Goal: Transaction & Acquisition: Purchase product/service

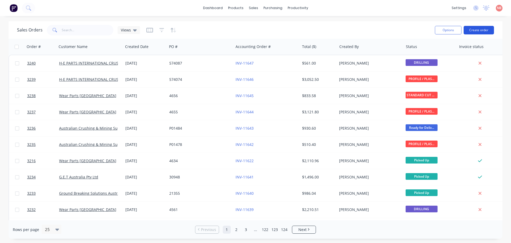
click at [469, 30] on button "Create order" at bounding box center [479, 30] width 30 height 9
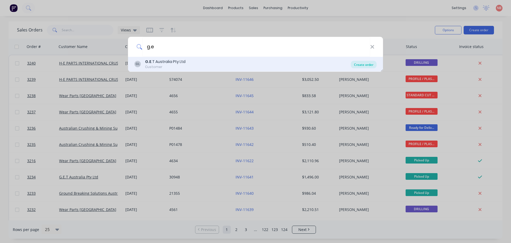
type input "g.e"
click at [361, 63] on div "Create order" at bounding box center [364, 64] width 26 height 7
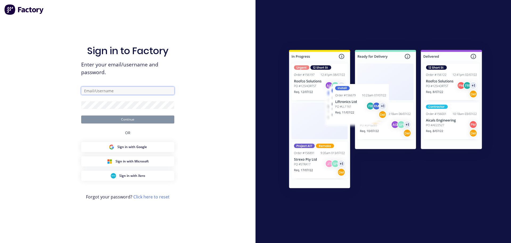
click at [137, 91] on input "text" at bounding box center [127, 91] width 93 height 8
type input "sales@strikerfabrications.com.au"
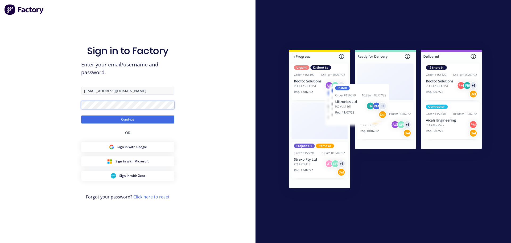
click at [81, 115] on button "Continue" at bounding box center [127, 119] width 93 height 8
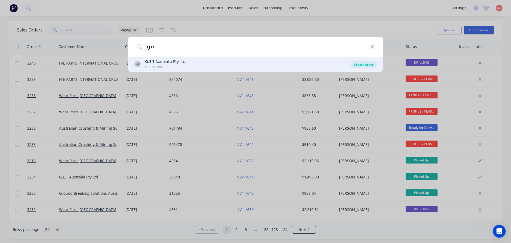
click at [374, 65] on div "Create order" at bounding box center [364, 64] width 26 height 7
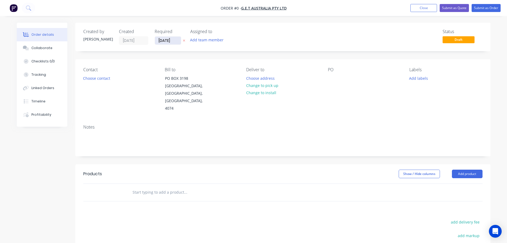
click at [176, 40] on input "[DATE]" at bounding box center [168, 40] width 26 height 8
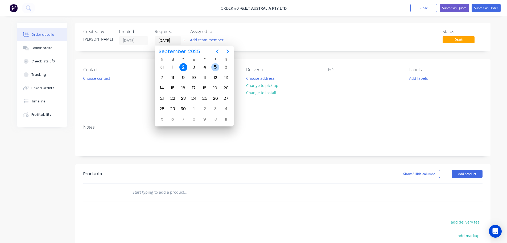
click at [213, 65] on div "5" at bounding box center [215, 67] width 8 height 8
type input "[DATE]"
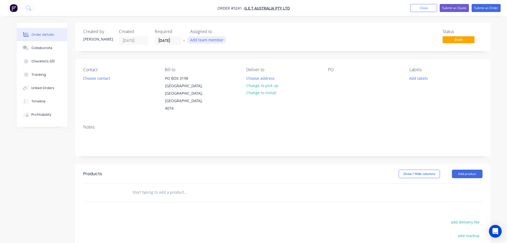
click at [206, 39] on button "Add team member" at bounding box center [206, 39] width 39 height 7
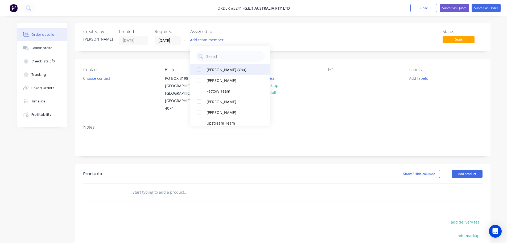
click at [214, 66] on button "Naomi Badrick (You)" at bounding box center [230, 69] width 80 height 11
click at [100, 80] on button "Choose contact" at bounding box center [96, 77] width 33 height 7
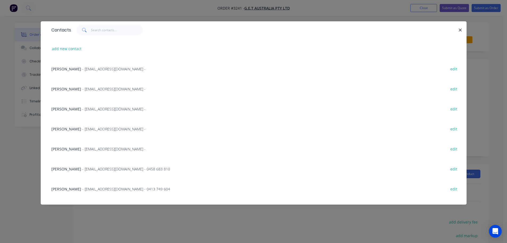
click at [82, 88] on span "- rmuller@get.com.au -" at bounding box center [113, 88] width 63 height 5
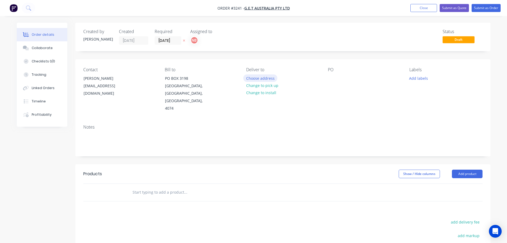
click at [254, 77] on button "Choose address" at bounding box center [260, 77] width 34 height 7
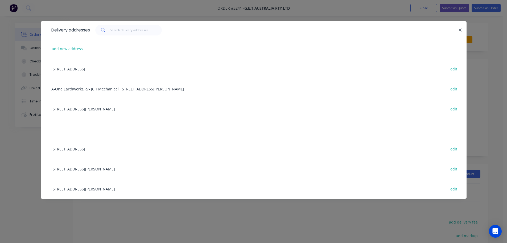
click at [86, 150] on div "62 NEON STREET, SUMNER, Queensland, Australia, 4074 edit" at bounding box center [254, 148] width 410 height 20
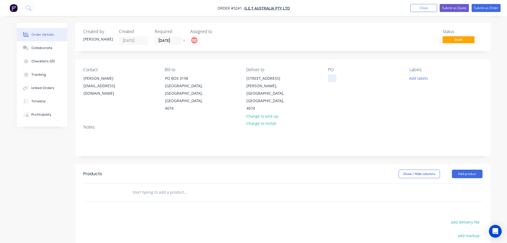
click at [330, 78] on div at bounding box center [332, 78] width 9 height 8
click at [164, 41] on input "05/09/25" at bounding box center [168, 40] width 26 height 8
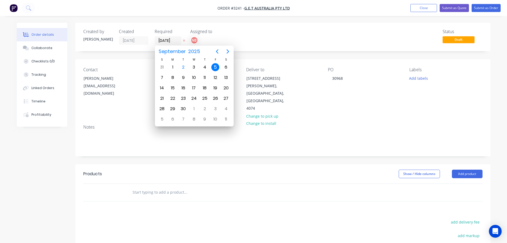
click at [268, 53] on div "Created by Naomi Created 02/09/25 Required 05/09/25 Assigned to NB Status Draft…" at bounding box center [282, 176] width 415 height 306
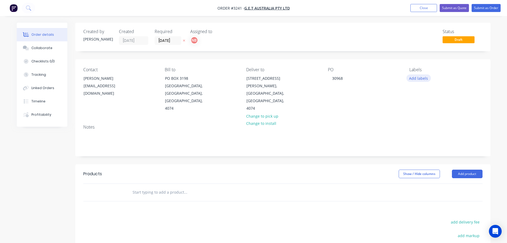
click at [417, 74] on button "Add labels" at bounding box center [419, 77] width 24 height 7
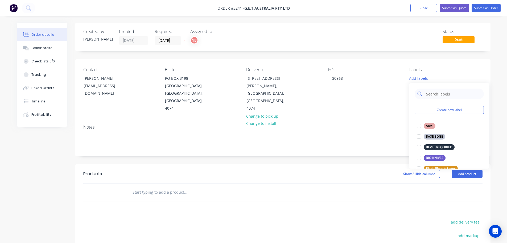
click at [427, 94] on input "text" at bounding box center [454, 93] width 56 height 11
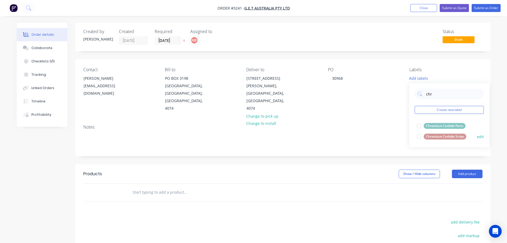
type input "chr"
click at [441, 137] on div "Chromium Carbide Strips" at bounding box center [445, 136] width 43 height 6
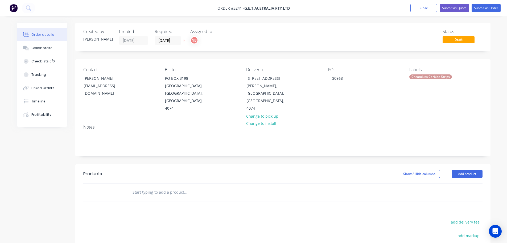
click at [377, 164] on header "Products Show / Hide columns Add product" at bounding box center [282, 173] width 415 height 19
click at [431, 77] on div "Chromium Carbide Strips" at bounding box center [430, 76] width 43 height 5
drag, startPoint x: 433, startPoint y: 92, endPoint x: 426, endPoint y: 92, distance: 7.5
click at [426, 92] on input "chr" at bounding box center [454, 91] width 56 height 11
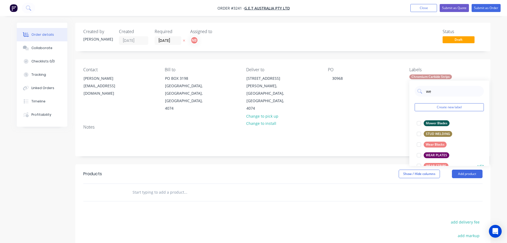
type input "we"
drag, startPoint x: 436, startPoint y: 164, endPoint x: 433, endPoint y: 163, distance: 3.3
click at [436, 164] on div "WEAR STRIPS" at bounding box center [436, 166] width 25 height 6
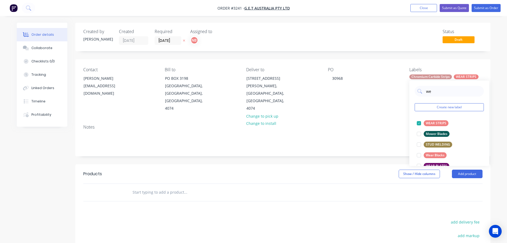
click at [370, 164] on header "Products Show / Hide columns Add product" at bounding box center [282, 173] width 415 height 19
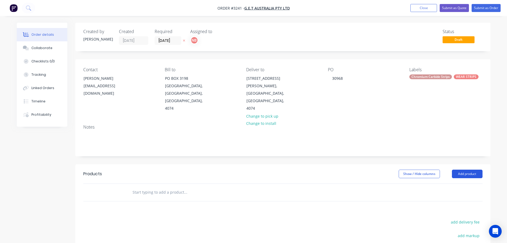
click at [460, 169] on button "Add product" at bounding box center [467, 173] width 31 height 9
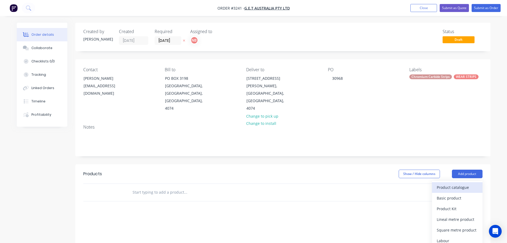
click at [454, 183] on div "Product catalogue" at bounding box center [457, 187] width 41 height 8
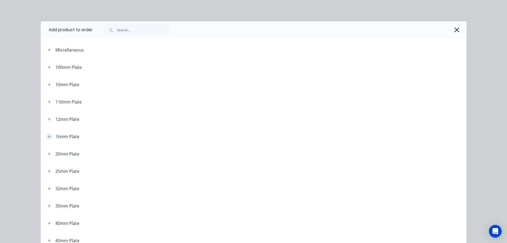
click at [48, 137] on icon "button" at bounding box center [49, 136] width 3 height 4
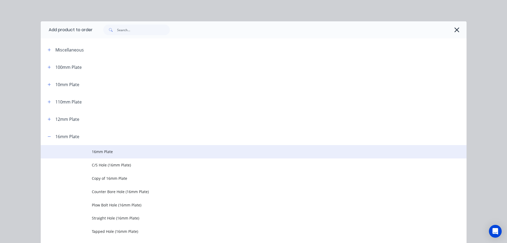
click at [95, 154] on td "16mm Plate" at bounding box center [279, 151] width 375 height 13
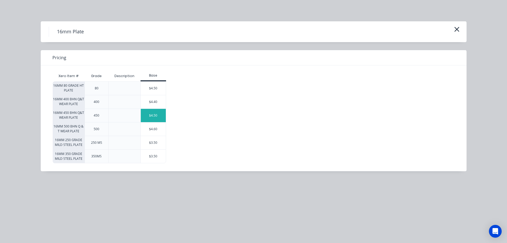
click at [150, 116] on div "$4.50" at bounding box center [153, 115] width 25 height 13
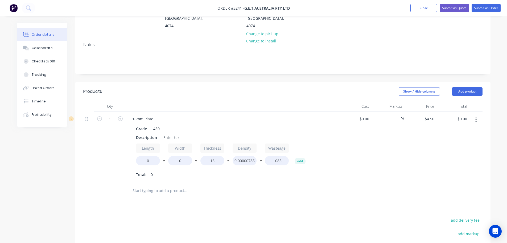
scroll to position [106, 0]
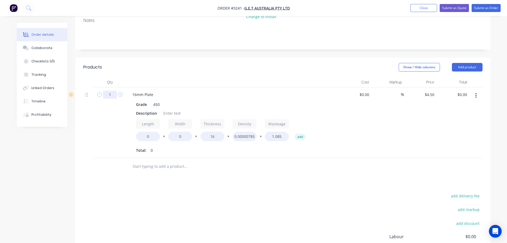
click at [110, 91] on input "1" at bounding box center [110, 95] width 14 height 8
type input "20"
click at [153, 109] on div "Description" at bounding box center [146, 113] width 25 height 8
click at [152, 109] on div "Description" at bounding box center [146, 113] width 25 height 8
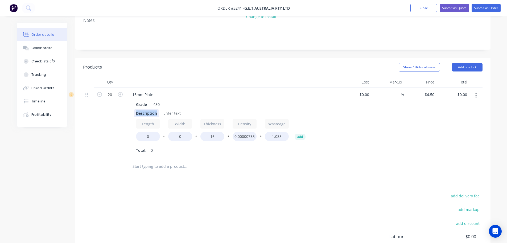
click at [152, 109] on div "Description" at bounding box center [146, 113] width 25 height 8
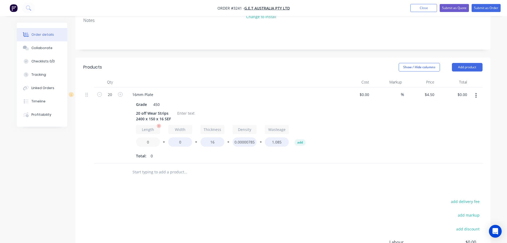
click at [144, 137] on input "0" at bounding box center [148, 141] width 24 height 9
type input "2400"
click at [175, 137] on input "0" at bounding box center [180, 141] width 24 height 9
type input "150"
type input "$4,410.00"
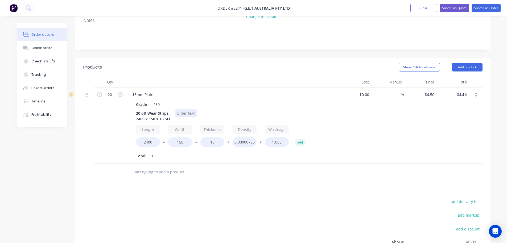
click at [183, 109] on div at bounding box center [186, 113] width 22 height 8
click at [454, 63] on button "Add product" at bounding box center [467, 67] width 31 height 9
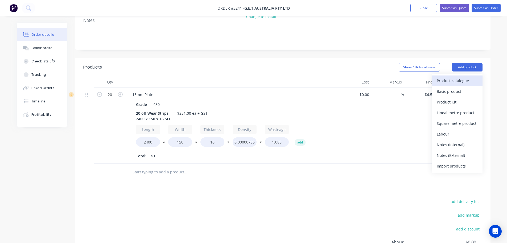
click at [454, 77] on div "Product catalogue" at bounding box center [457, 81] width 41 height 8
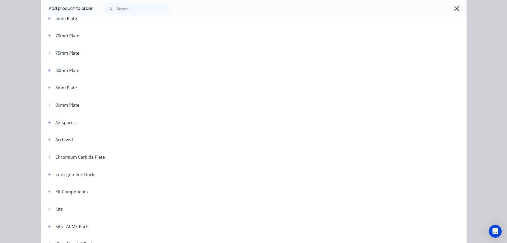
scroll to position [346, 0]
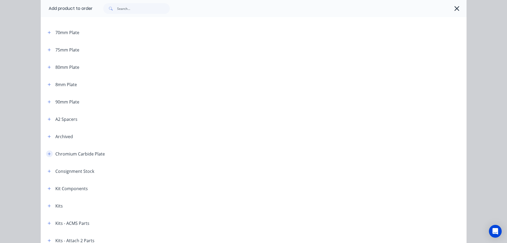
click at [48, 154] on icon "button" at bounding box center [49, 153] width 3 height 3
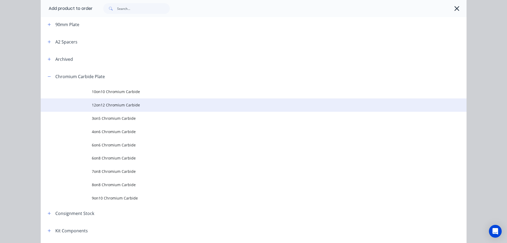
scroll to position [426, 0]
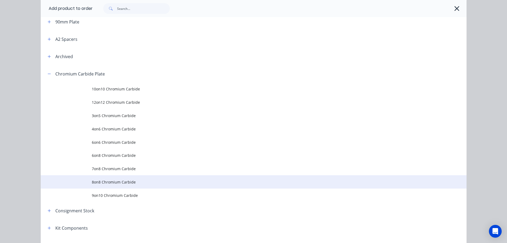
click at [105, 181] on span "8on8 Chromium Carbide" at bounding box center [242, 182] width 300 height 6
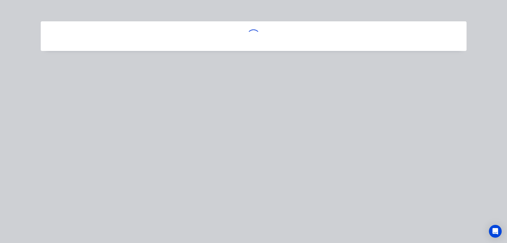
scroll to position [0, 0]
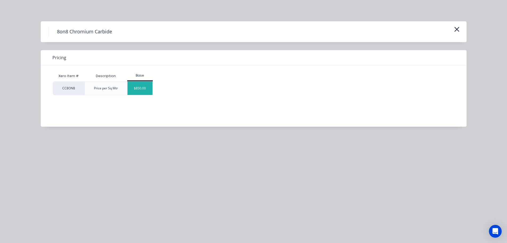
click at [137, 83] on div "$850.00" at bounding box center [140, 87] width 25 height 13
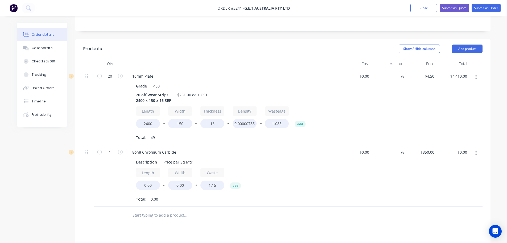
scroll to position [160, 0]
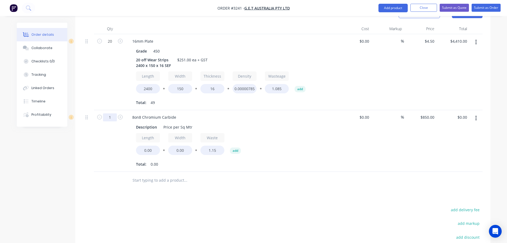
click at [116, 45] on input "1" at bounding box center [110, 41] width 14 height 8
type input "40"
click at [117, 102] on div "20" at bounding box center [110, 72] width 32 height 76
click at [149, 123] on div "Description" at bounding box center [146, 127] width 25 height 8
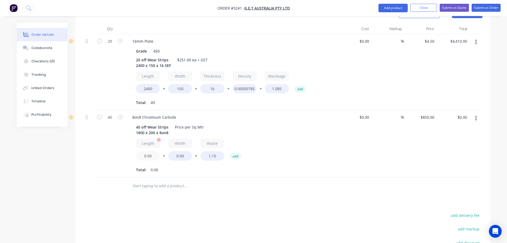
click at [147, 151] on input "0.00" at bounding box center [148, 155] width 24 height 9
type input "1.800"
click at [186, 151] on input "0.00" at bounding box center [180, 155] width 24 height 9
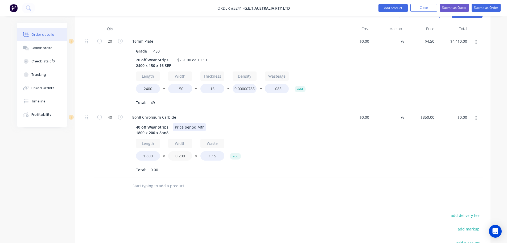
type input "0.200"
type input "$14,076.00"
click at [191, 123] on div "Price per Sq Mtr" at bounding box center [189, 127] width 33 height 8
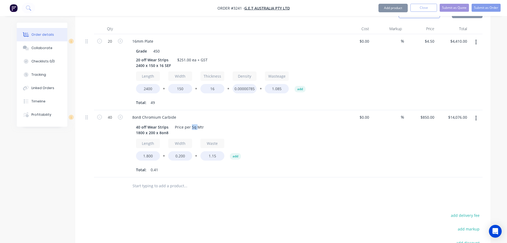
click at [191, 123] on div "Price per Sq Mtr" at bounding box center [189, 127] width 33 height 8
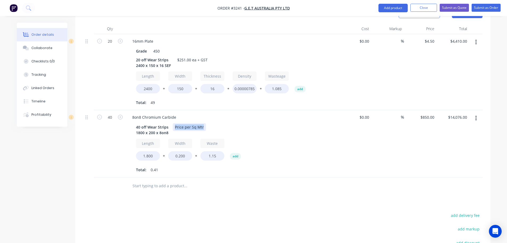
click at [191, 123] on div "Price per Sq Mtr" at bounding box center [189, 127] width 33 height 8
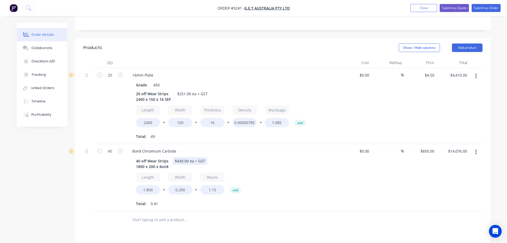
scroll to position [106, 0]
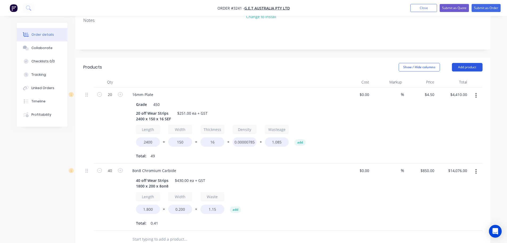
click at [470, 63] on button "Add product" at bounding box center [467, 67] width 31 height 9
click at [460, 74] on div "Product catalogue Basic product Product Kit Lineal metre product Square metre p…" at bounding box center [457, 123] width 51 height 99
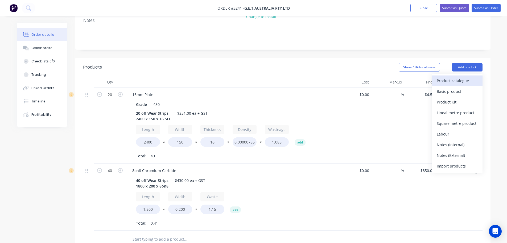
click at [458, 77] on div "Product catalogue" at bounding box center [457, 81] width 41 height 8
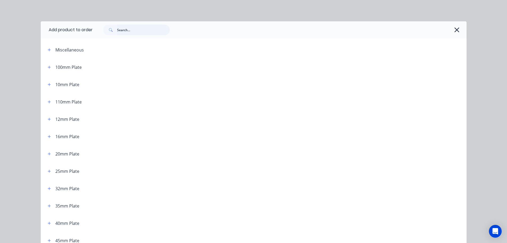
click at [125, 27] on input "text" at bounding box center [143, 29] width 53 height 11
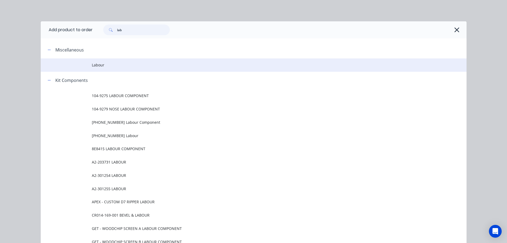
type input "lab"
click at [103, 63] on span "Labour" at bounding box center [242, 65] width 300 height 6
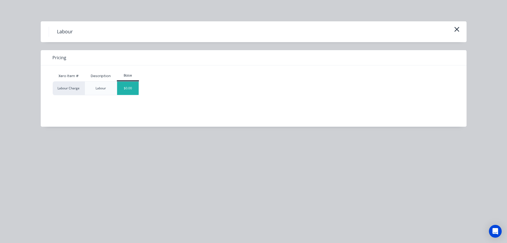
click at [134, 88] on div "$0.00" at bounding box center [128, 87] width 22 height 13
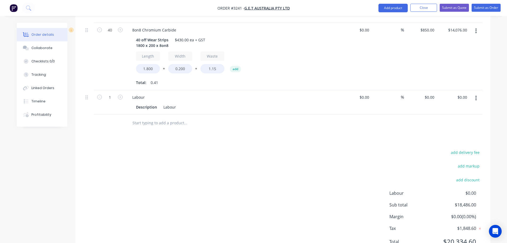
scroll to position [237, 0]
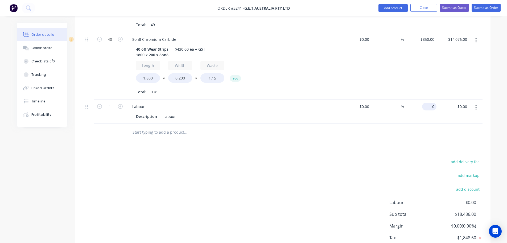
click at [431, 103] on input "0" at bounding box center [430, 107] width 12 height 8
type input "$3,734.00"
click at [297, 158] on div "add delivery fee add markup add discount Labour $0.00 Sub total $18,486.00 Marg…" at bounding box center [282, 209] width 399 height 103
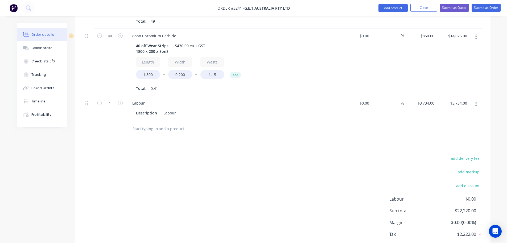
scroll to position [264, 0]
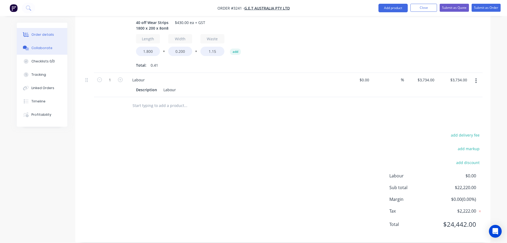
click at [39, 50] on div "Collaborate" at bounding box center [41, 48] width 21 height 5
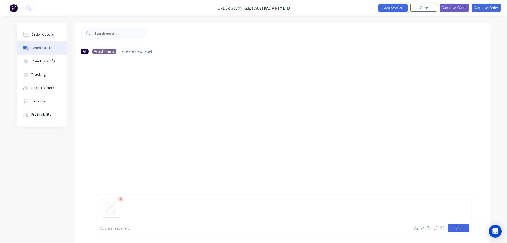
click at [459, 227] on button "Send" at bounding box center [458, 228] width 21 height 8
click at [57, 34] on button "Order details" at bounding box center [42, 34] width 51 height 13
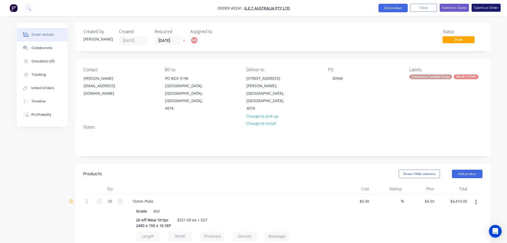
click at [482, 6] on button "Submit as Order" at bounding box center [486, 8] width 29 height 8
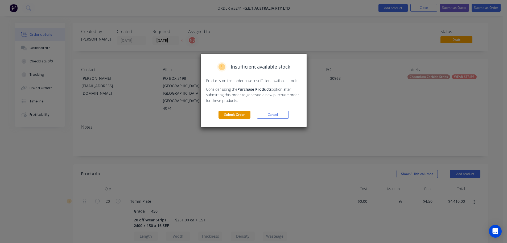
click at [228, 115] on button "Submit Order" at bounding box center [235, 114] width 32 height 8
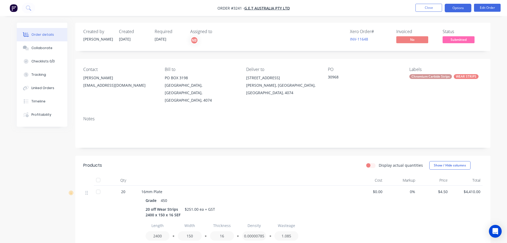
click at [458, 9] on button "Options" at bounding box center [458, 8] width 27 height 9
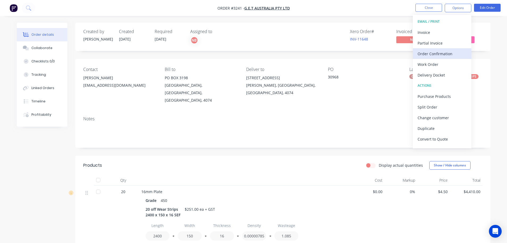
click at [424, 53] on div "Order Confirmation" at bounding box center [442, 54] width 49 height 8
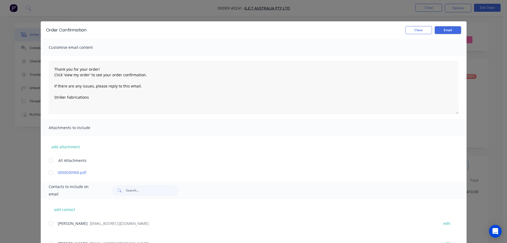
click at [48, 241] on div at bounding box center [51, 243] width 11 height 11
click at [453, 27] on button "Email" at bounding box center [448, 30] width 27 height 8
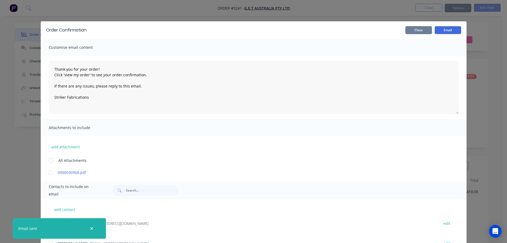
click at [418, 30] on button "Close" at bounding box center [418, 30] width 27 height 8
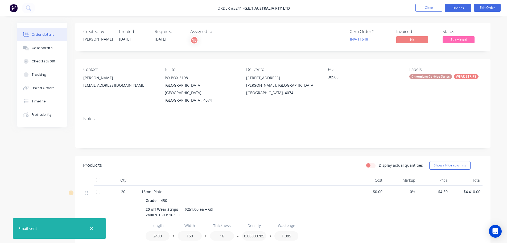
click at [461, 7] on button "Options" at bounding box center [458, 8] width 27 height 9
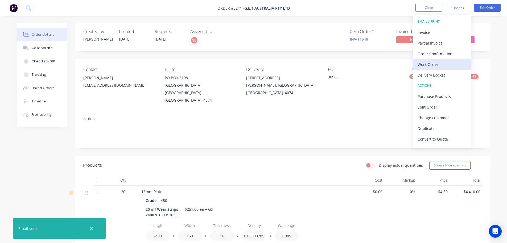
click at [439, 63] on div "Work Order" at bounding box center [442, 64] width 49 height 8
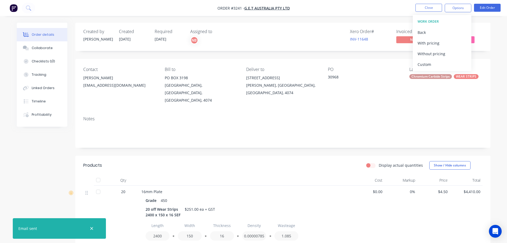
click at [439, 63] on div "Custom" at bounding box center [442, 64] width 49 height 8
click at [438, 54] on div "Without pricing" at bounding box center [442, 54] width 49 height 8
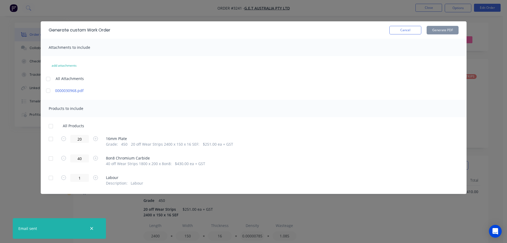
click at [50, 139] on div at bounding box center [51, 138] width 11 height 11
click at [51, 158] on div at bounding box center [51, 158] width 11 height 11
click at [440, 28] on button "Generate PDF" at bounding box center [443, 30] width 32 height 9
click at [420, 30] on button "Cancel" at bounding box center [406, 30] width 32 height 9
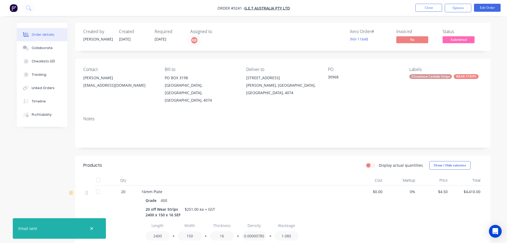
click at [447, 11] on button "Options" at bounding box center [458, 8] width 27 height 9
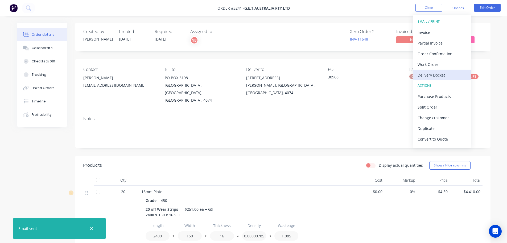
click at [434, 70] on button "Delivery Docket" at bounding box center [442, 74] width 59 height 11
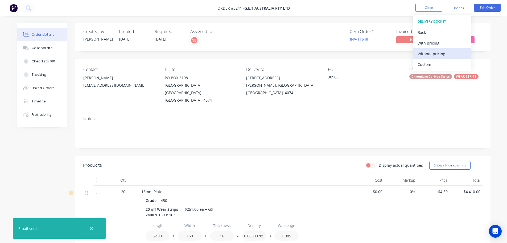
drag, startPoint x: 433, startPoint y: 64, endPoint x: 432, endPoint y: 56, distance: 8.1
click at [433, 63] on div "Custom" at bounding box center [442, 64] width 49 height 8
click at [432, 53] on div "Without pricing" at bounding box center [442, 54] width 49 height 8
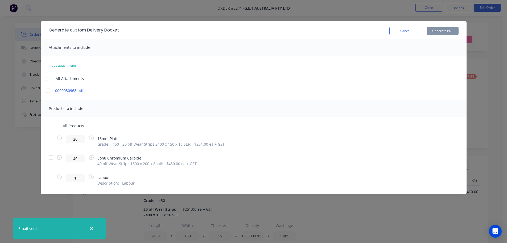
click at [50, 136] on div at bounding box center [51, 137] width 11 height 11
click at [50, 157] on div at bounding box center [51, 157] width 11 height 11
click at [438, 33] on button "Generate PDF" at bounding box center [443, 31] width 32 height 9
click at [396, 32] on button "Cancel" at bounding box center [406, 31] width 32 height 9
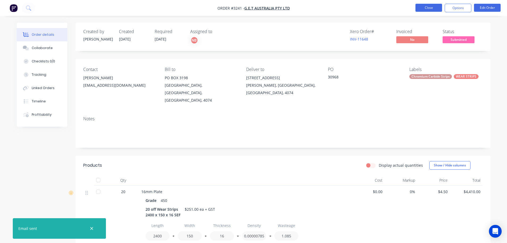
click at [427, 8] on button "Close" at bounding box center [429, 8] width 27 height 8
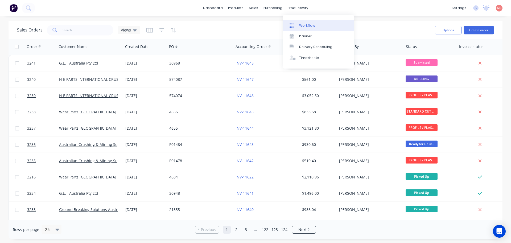
click at [300, 23] on div "Workflow" at bounding box center [307, 25] width 16 height 5
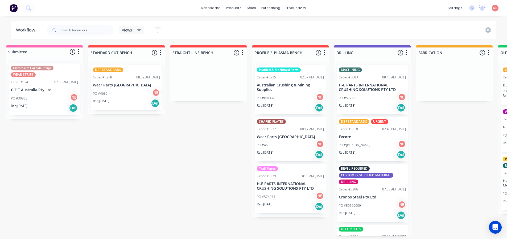
scroll to position [0, 4]
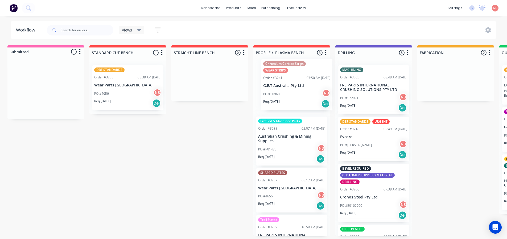
drag, startPoint x: 28, startPoint y: 94, endPoint x: 282, endPoint y: 90, distance: 254.6
click at [282, 90] on div "Submitted 1 Status colour #FF69B4 hex #FF69B4 Save Cancel Summaries Total order…" at bounding box center [436, 140] width 888 height 190
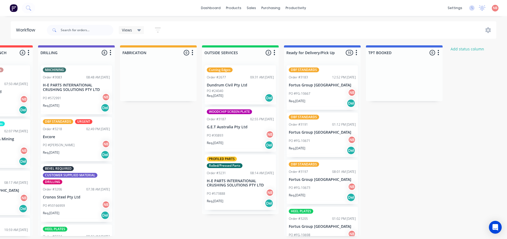
scroll to position [0, 314]
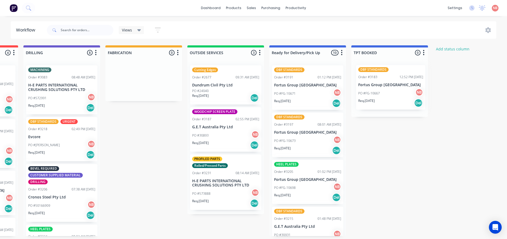
drag, startPoint x: 286, startPoint y: 79, endPoint x: 371, endPoint y: 79, distance: 84.4
click at [371, 79] on div "Submitted 0 Status colour #FF69B4 hex #FF69B4 Save Cancel Summaries Total order…" at bounding box center [124, 140] width 888 height 190
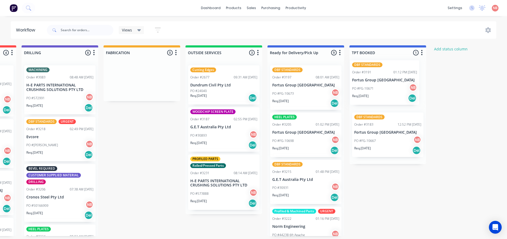
drag, startPoint x: 280, startPoint y: 80, endPoint x: 363, endPoint y: 75, distance: 83.8
click at [363, 75] on div "Submitted 0 Status colour #FF69B4 hex #FF69B4 Save Cancel Summaries Total order…" at bounding box center [122, 140] width 888 height 190
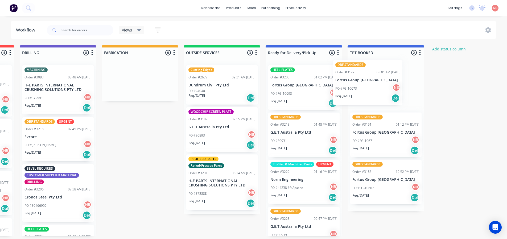
drag, startPoint x: 283, startPoint y: 87, endPoint x: 350, endPoint y: 82, distance: 67.0
click at [350, 82] on div "Submitted 0 Status colour #FF69B4 hex #FF69B4 Save Cancel Summaries Total order…" at bounding box center [120, 140] width 888 height 190
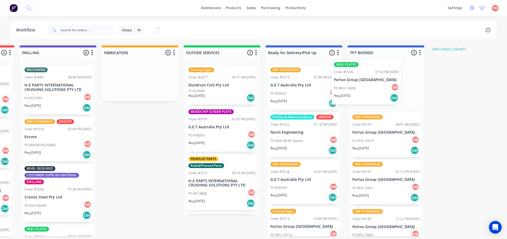
drag, startPoint x: 286, startPoint y: 89, endPoint x: 359, endPoint y: 84, distance: 73.1
click at [359, 84] on div "Submitted 0 Status colour #FF69B4 hex #FF69B4 Save Cancel Summaries Total order…" at bounding box center [120, 140] width 888 height 190
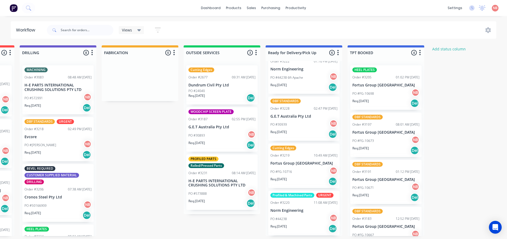
scroll to position [114, 0]
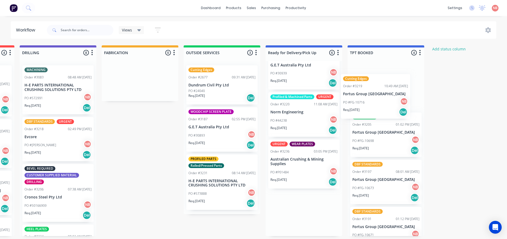
drag, startPoint x: 285, startPoint y: 124, endPoint x: 356, endPoint y: 106, distance: 72.8
click at [356, 106] on div "Submitted 0 Status colour #FF69B4 hex #FF69B4 Save Cancel Summaries Total order…" at bounding box center [120, 140] width 888 height 190
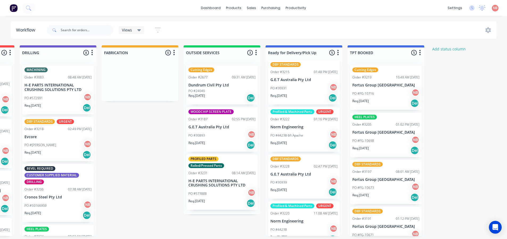
scroll to position [0, 0]
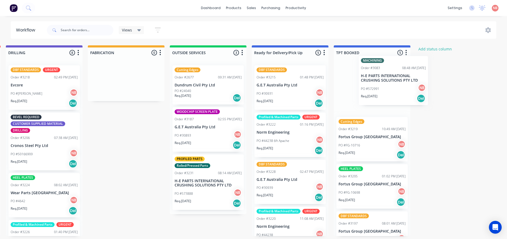
drag, startPoint x: 38, startPoint y: 98, endPoint x: 367, endPoint y: 92, distance: 328.3
click at [367, 92] on div "Submitted 0 Status colour #FF69B4 hex #FF69B4 Save Cancel Summaries Total order…" at bounding box center [106, 140] width 888 height 190
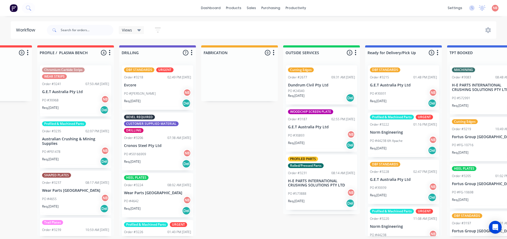
scroll to position [0, 200]
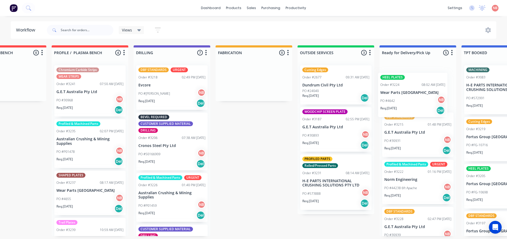
drag, startPoint x: 169, startPoint y: 190, endPoint x: 410, endPoint y: 85, distance: 263.2
click at [410, 85] on div "Submitted 0 Status colour #FF69B4 hex #FF69B4 Save Cancel Summaries Total order…" at bounding box center [234, 140] width 888 height 190
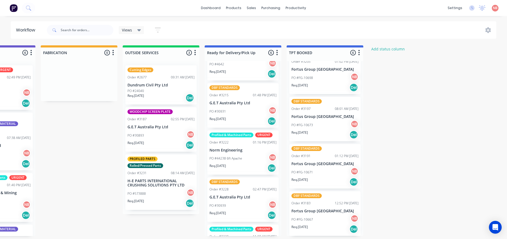
scroll to position [8, 0]
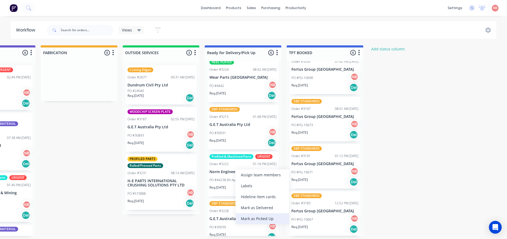
click at [253, 218] on div "Mark as Picked Up" at bounding box center [263, 218] width 54 height 11
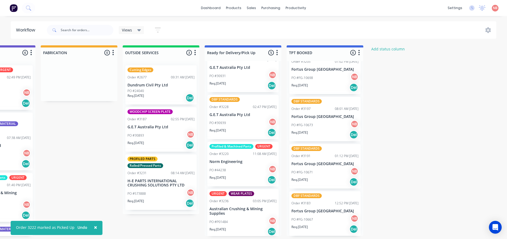
scroll to position [67, 0]
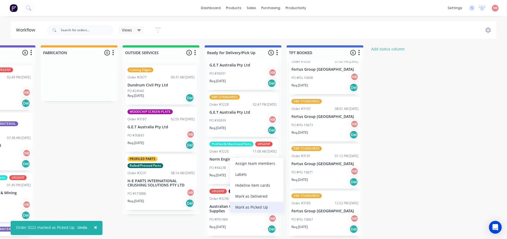
click at [248, 206] on div "Mark as Picked Up" at bounding box center [257, 206] width 54 height 11
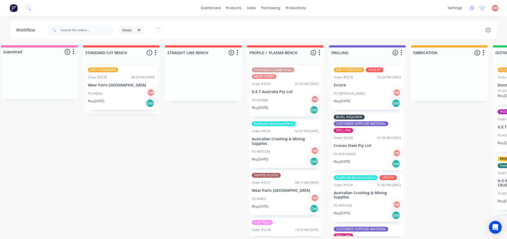
scroll to position [1, 18]
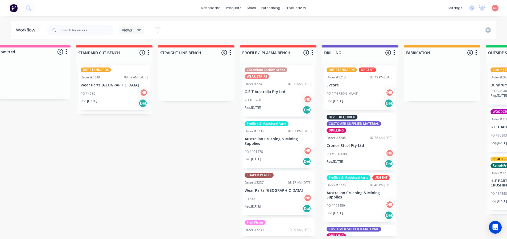
click at [92, 87] on div "DBF STANDARDS Order #3238 08:39 AM 01/09/25 Wear Parts Australia PO #4656 NB Re…" at bounding box center [114, 87] width 71 height 44
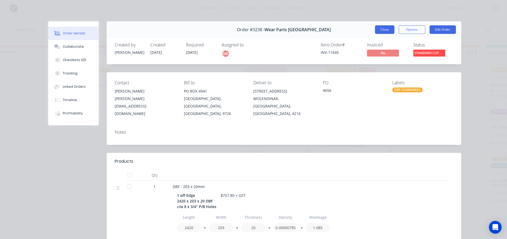
click at [386, 26] on button "Close" at bounding box center [384, 29] width 19 height 9
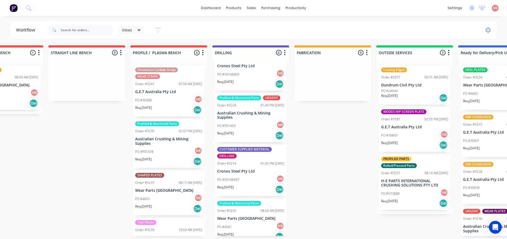
scroll to position [80, 0]
click at [239, 130] on div "Req. 01/09/25 Del" at bounding box center [250, 134] width 67 height 9
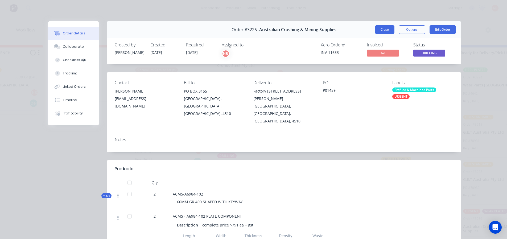
click at [380, 30] on button "Close" at bounding box center [384, 29] width 19 height 9
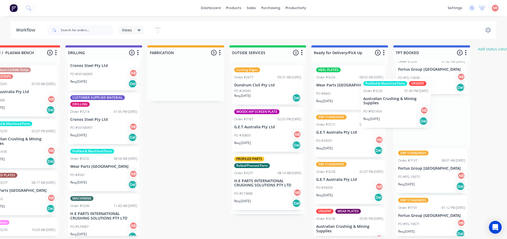
scroll to position [1, 275]
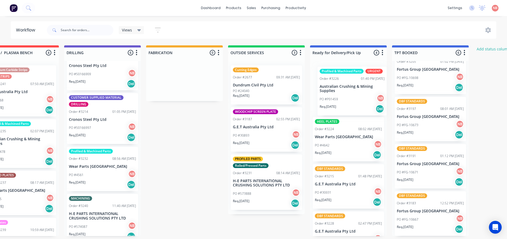
drag, startPoint x: 238, startPoint y: 121, endPoint x: 344, endPoint y: 95, distance: 109.1
click at [344, 95] on div "Submitted 0 Status colour #FF69B4 hex #FF69B4 Save Cancel Summaries Total order…" at bounding box center [165, 140] width 888 height 190
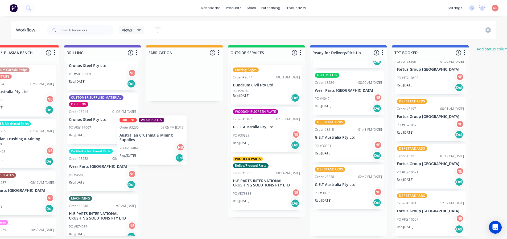
scroll to position [0, 0]
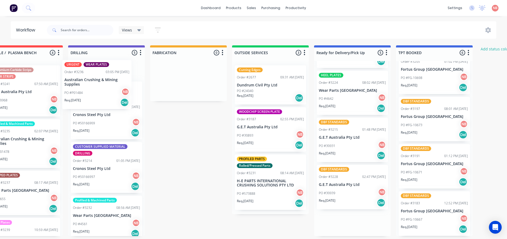
drag, startPoint x: 336, startPoint y: 225, endPoint x: 83, endPoint y: 71, distance: 295.3
click at [83, 71] on div "Submitted 0 Status colour #FF69B4 hex #FF69B4 Save Cancel Summaries Total order…" at bounding box center [169, 140] width 888 height 190
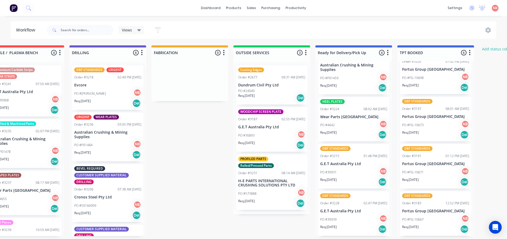
click at [98, 128] on div "URGENT WEAR PLATES Order #3236 03:05 PM 29/08/25 Australian Crushing & Mining S…" at bounding box center [107, 136] width 71 height 49
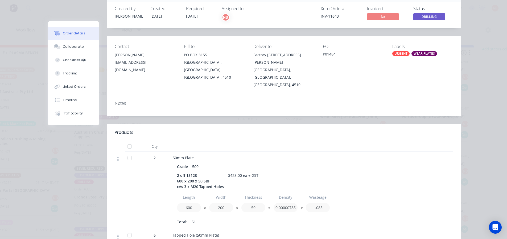
scroll to position [27, 0]
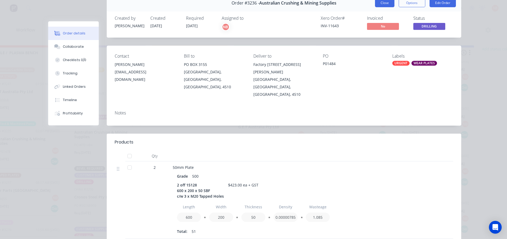
click at [380, 6] on button "Close" at bounding box center [384, 3] width 19 height 9
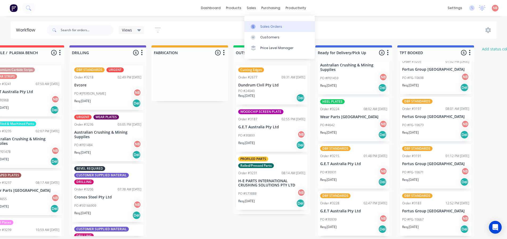
click at [263, 24] on div "Sales Orders" at bounding box center [271, 26] width 22 height 5
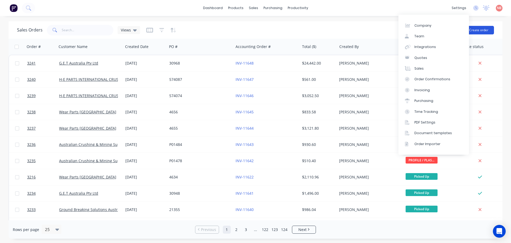
click at [477, 31] on button "Create order" at bounding box center [479, 30] width 30 height 9
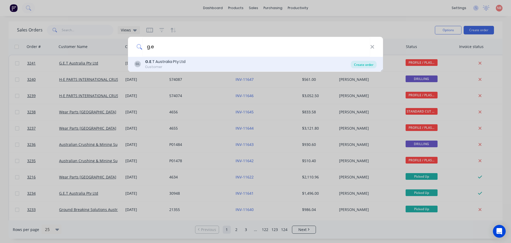
type input "g.e"
click at [358, 63] on div "Create order" at bounding box center [364, 64] width 26 height 7
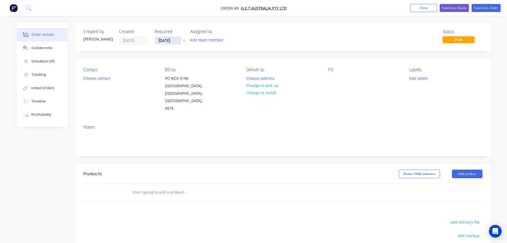
click at [171, 38] on input "[DATE]" at bounding box center [168, 40] width 26 height 8
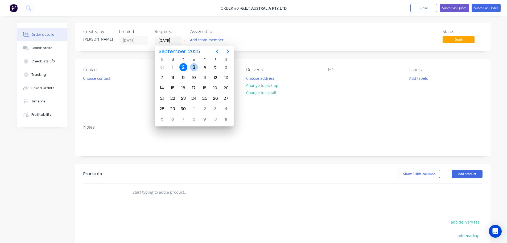
click at [193, 65] on div "3" at bounding box center [194, 67] width 8 height 8
type input "[DATE]"
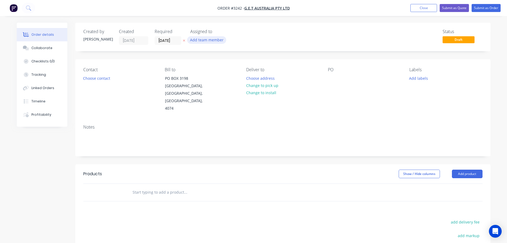
click at [199, 41] on button "Add team member" at bounding box center [206, 39] width 39 height 7
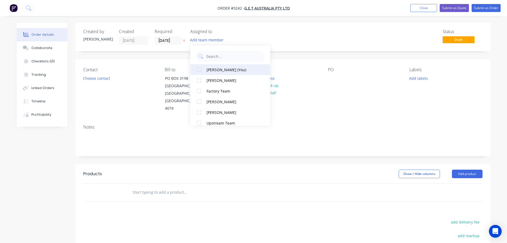
click at [213, 70] on div "Naomi Badrick (You)" at bounding box center [233, 70] width 53 height 6
click at [104, 79] on button "Choose contact" at bounding box center [96, 77] width 33 height 7
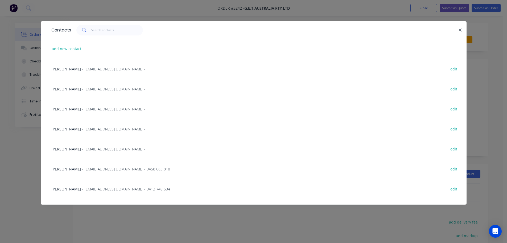
click at [15, 150] on div "Contacts add new contact Vicky - sales@strikerfabrications.com.au - edit Rob Mu…" at bounding box center [253, 121] width 507 height 243
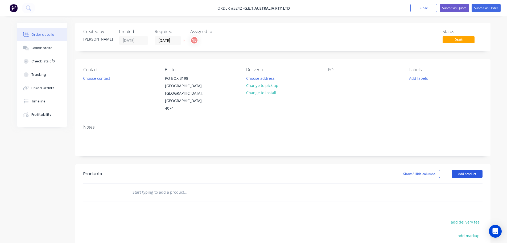
click at [458, 169] on button "Add product" at bounding box center [467, 173] width 31 height 9
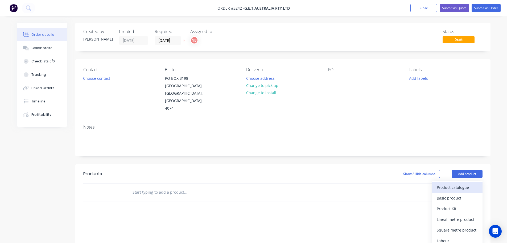
click at [459, 183] on div "Product catalogue" at bounding box center [457, 187] width 41 height 8
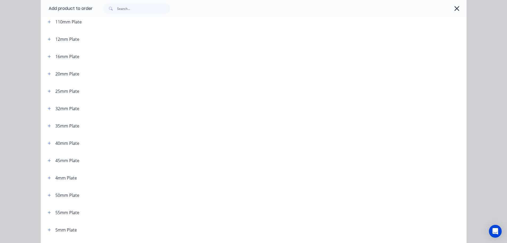
scroll to position [106, 0]
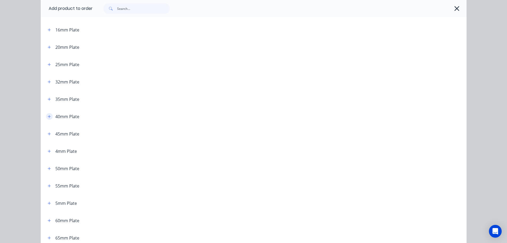
click at [48, 116] on icon "button" at bounding box center [49, 116] width 3 height 3
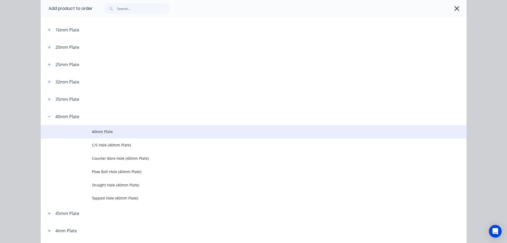
click at [108, 130] on span "40mm Plate" at bounding box center [242, 132] width 300 height 6
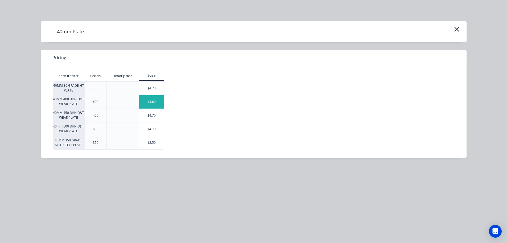
click at [145, 100] on div "$4.60" at bounding box center [151, 101] width 25 height 13
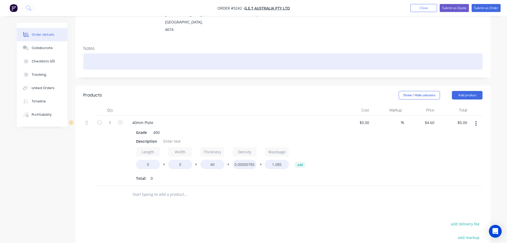
scroll to position [80, 0]
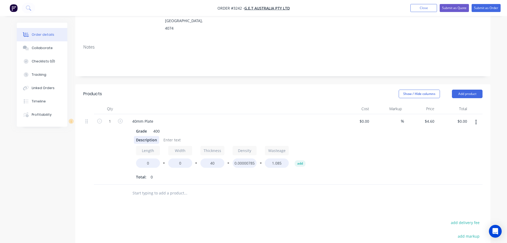
click at [150, 136] on div "Description" at bounding box center [146, 140] width 25 height 8
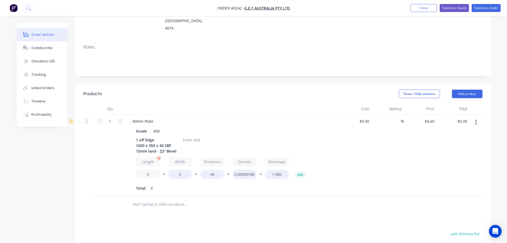
click at [144, 169] on input "0" at bounding box center [148, 173] width 24 height 9
type input "1600"
click at [172, 169] on input "0" at bounding box center [180, 173] width 24 height 9
type input "350"
type input "$878.60"
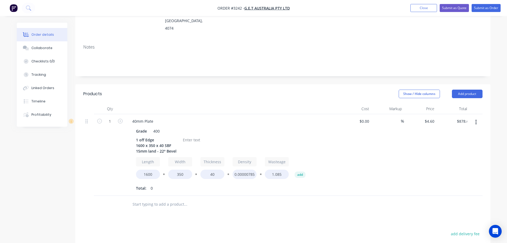
click at [174, 184] on div "Total: 0" at bounding box center [232, 188] width 193 height 8
click at [434, 117] on input "4.6" at bounding box center [430, 121] width 12 height 8
type input "$4.50"
type input "$859.50"
click at [409, 140] on div "$4.50 4.5" at bounding box center [420, 154] width 33 height 81
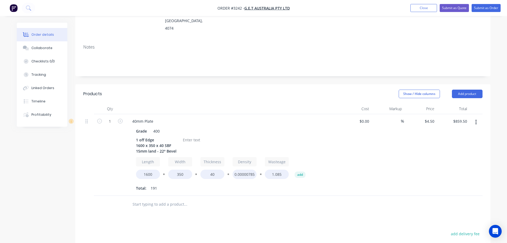
drag, startPoint x: 454, startPoint y: 88, endPoint x: 456, endPoint y: 92, distance: 4.5
click at [454, 89] on button "Add product" at bounding box center [467, 93] width 31 height 9
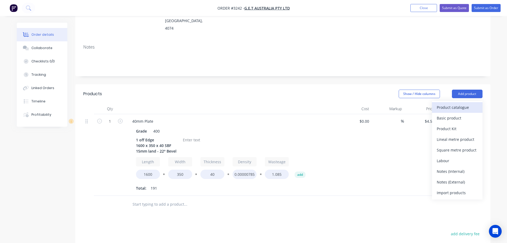
click at [458, 102] on button "Product catalogue" at bounding box center [457, 107] width 51 height 11
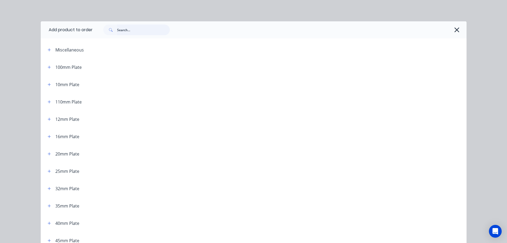
click at [140, 33] on input "text" at bounding box center [143, 29] width 53 height 11
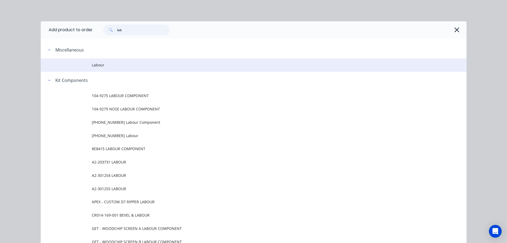
type input "lab"
click at [98, 65] on span "Labour" at bounding box center [242, 65] width 300 height 6
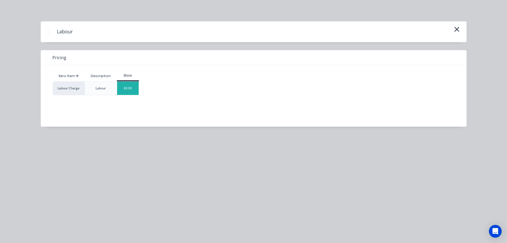
click at [132, 88] on div "$0.00" at bounding box center [128, 87] width 22 height 13
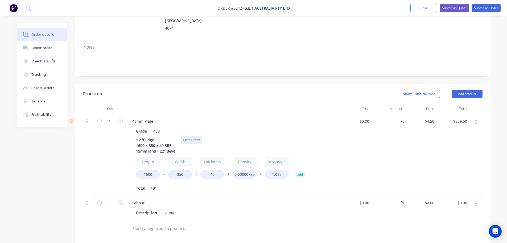
click at [190, 136] on div at bounding box center [192, 140] width 22 height 8
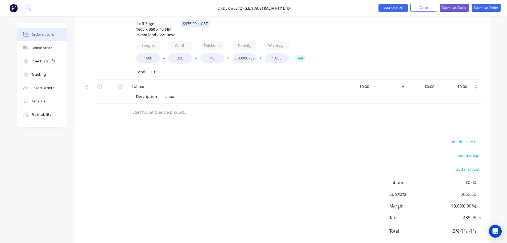
scroll to position [203, 0]
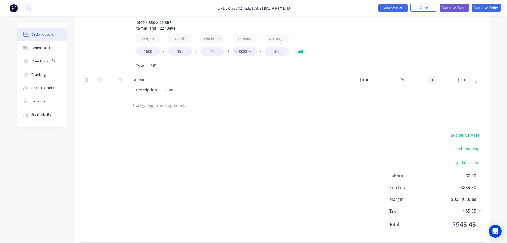
click at [434, 76] on input "0" at bounding box center [434, 80] width 6 height 8
type input "$115.50"
click at [309, 138] on div "add delivery fee add markup add discount Labour $0.00 Sub total $859.50 Margin …" at bounding box center [282, 182] width 399 height 103
click at [35, 51] on button "Collaborate" at bounding box center [42, 47] width 51 height 13
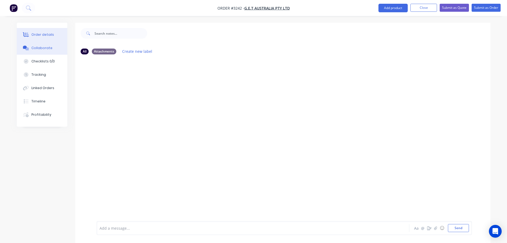
click at [56, 32] on button "Order details" at bounding box center [42, 34] width 51 height 13
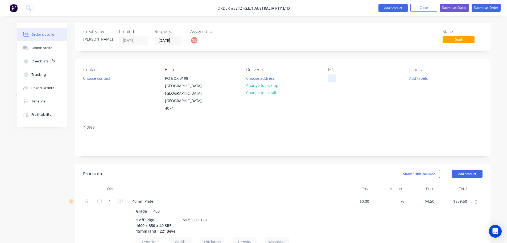
click at [331, 78] on div at bounding box center [332, 78] width 9 height 8
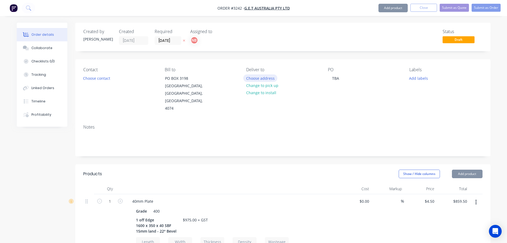
click at [246, 76] on button "Choose address" at bounding box center [260, 77] width 34 height 7
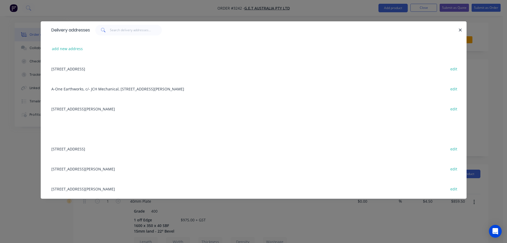
click at [87, 109] on div "6/16 Bernera Rd, Prestons, New South Wales, Australia, 2170 edit" at bounding box center [254, 109] width 410 height 20
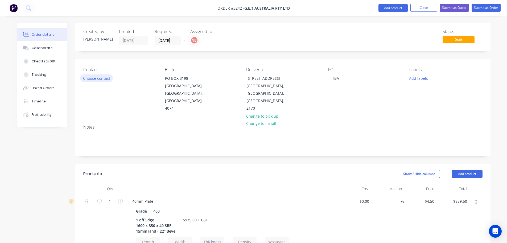
click at [102, 80] on button "Choose contact" at bounding box center [96, 77] width 33 height 7
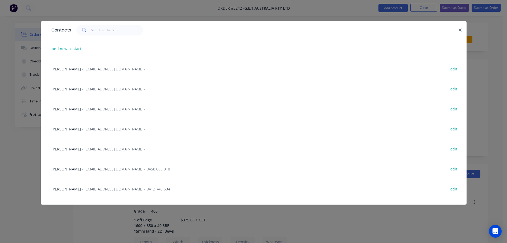
click at [68, 107] on span "Matt Fenn" at bounding box center [66, 108] width 30 height 5
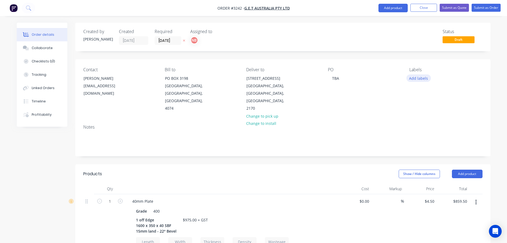
click at [424, 78] on button "Add labels" at bounding box center [419, 77] width 24 height 7
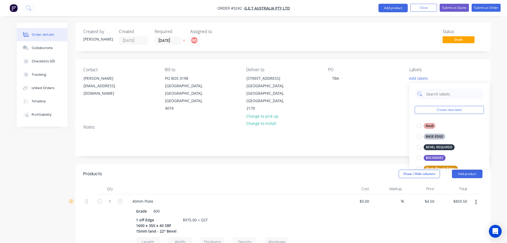
click at [435, 92] on input "text" at bounding box center [454, 93] width 56 height 11
type input "sbf"
click at [428, 124] on div "SBF EDGES" at bounding box center [434, 126] width 21 height 6
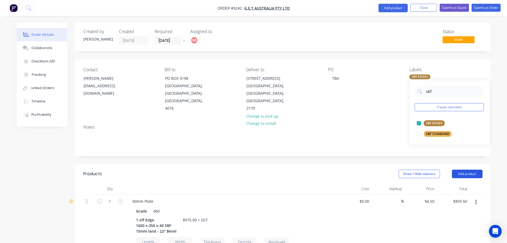
click at [474, 169] on button "Add product" at bounding box center [467, 173] width 31 height 9
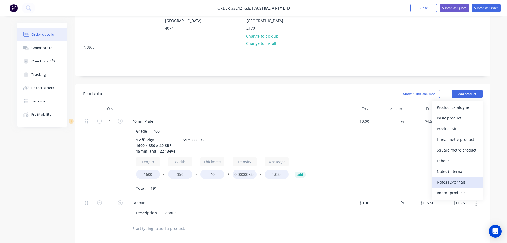
click at [445, 178] on div "Notes (External)" at bounding box center [457, 182] width 41 height 8
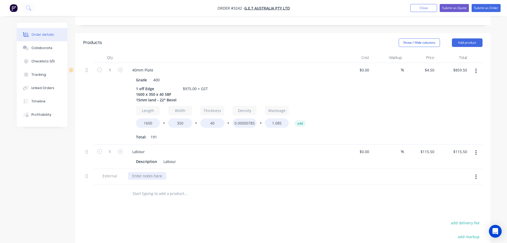
scroll to position [133, 0]
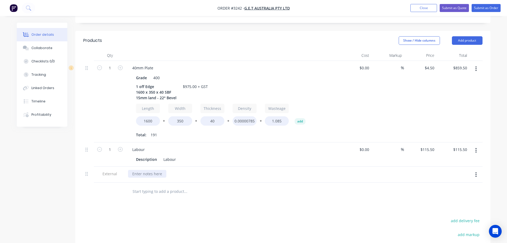
click at [158, 170] on div at bounding box center [147, 174] width 38 height 8
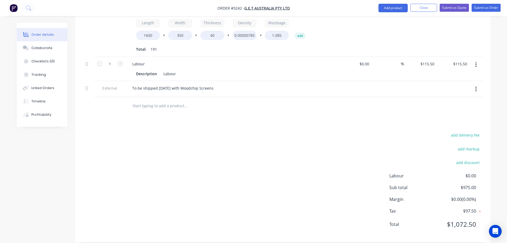
click at [298, 152] on div "add delivery fee add markup add discount Labour $0.00 Sub total $975.00 Margin …" at bounding box center [282, 182] width 399 height 103
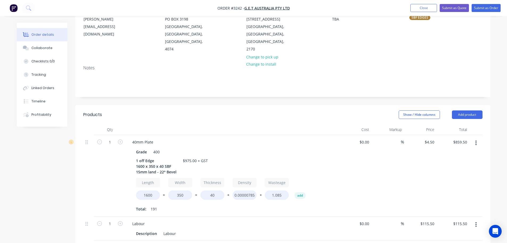
scroll to position [59, 0]
click at [486, 6] on button "Submit as Order" at bounding box center [486, 8] width 29 height 8
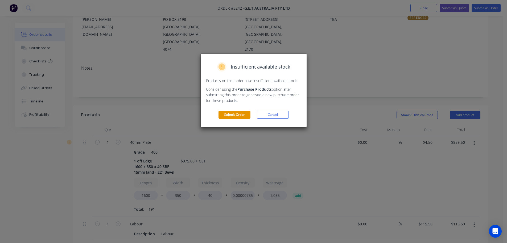
click at [233, 110] on div "Insufficient available stock Products on this order have insufficient available…" at bounding box center [254, 90] width 106 height 73
click at [232, 111] on button "Submit Order" at bounding box center [235, 114] width 32 height 8
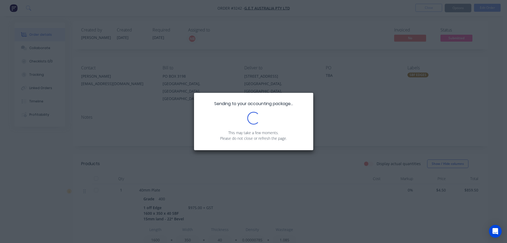
scroll to position [0, 0]
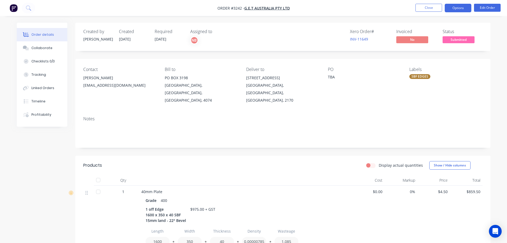
click at [450, 9] on button "Options" at bounding box center [458, 8] width 27 height 9
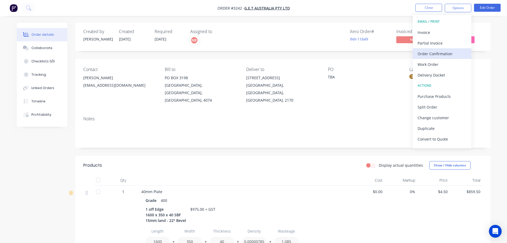
click at [442, 50] on div "Order Confirmation" at bounding box center [442, 54] width 49 height 8
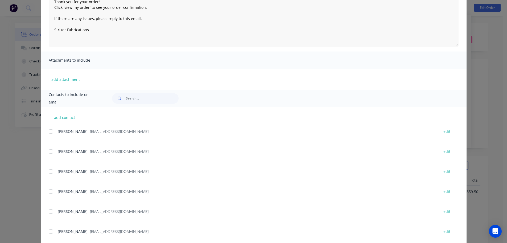
scroll to position [81, 0]
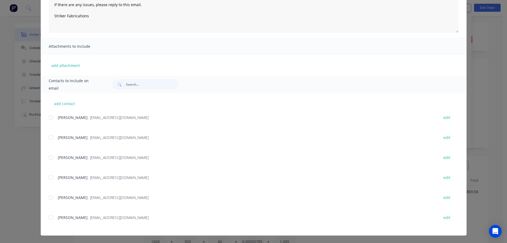
click at [49, 155] on div at bounding box center [51, 157] width 11 height 11
type textarea "Thank you for your order! Click 'view my order' to see your order confirmation.…"
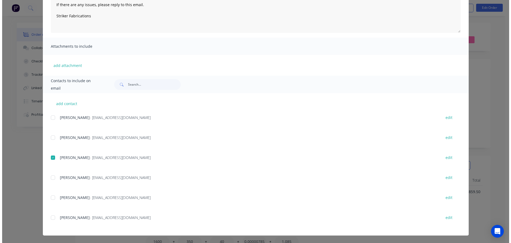
scroll to position [0, 0]
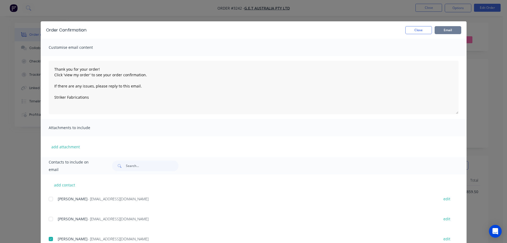
click at [436, 31] on button "Email" at bounding box center [448, 30] width 27 height 8
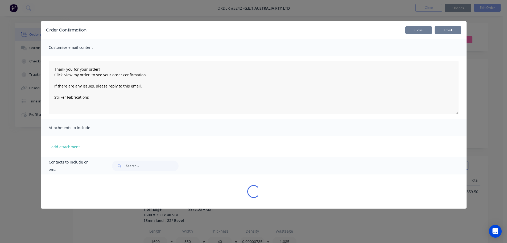
type textarea "Thank you for your order! Click 'view my order' to see your order confirmation.…"
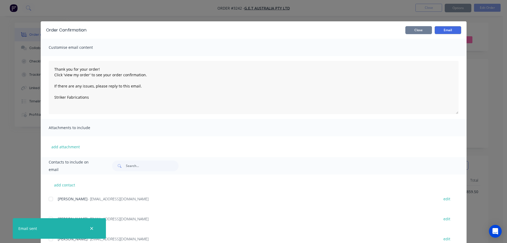
click at [423, 27] on button "Close" at bounding box center [418, 30] width 27 height 8
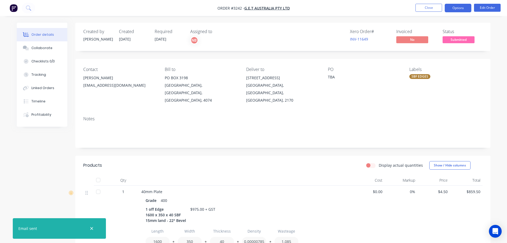
click at [452, 7] on button "Options" at bounding box center [458, 8] width 27 height 9
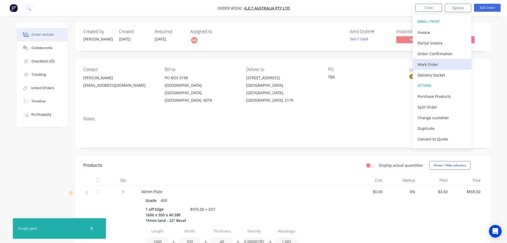
click at [431, 64] on div "Work Order" at bounding box center [442, 64] width 49 height 8
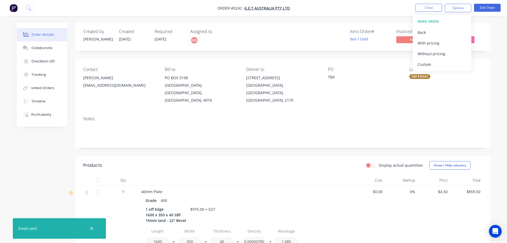
click at [431, 64] on div "Custom" at bounding box center [442, 64] width 49 height 8
click at [427, 55] on div "Without pricing" at bounding box center [442, 54] width 49 height 8
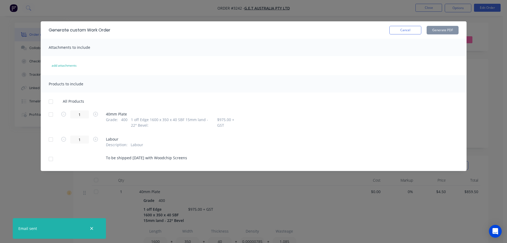
click at [51, 113] on div at bounding box center [51, 114] width 11 height 11
drag, startPoint x: 51, startPoint y: 158, endPoint x: 119, endPoint y: 123, distance: 75.6
click at [51, 158] on div at bounding box center [51, 158] width 11 height 11
click at [436, 29] on button "Generate PDF" at bounding box center [443, 30] width 32 height 9
click at [414, 29] on button "Cancel" at bounding box center [406, 30] width 32 height 9
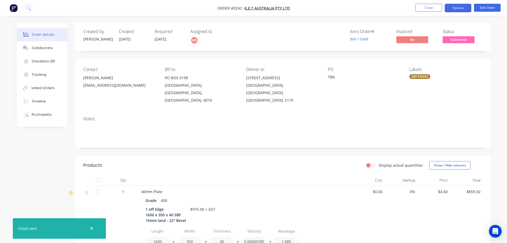
click at [455, 7] on button "Options" at bounding box center [458, 8] width 27 height 9
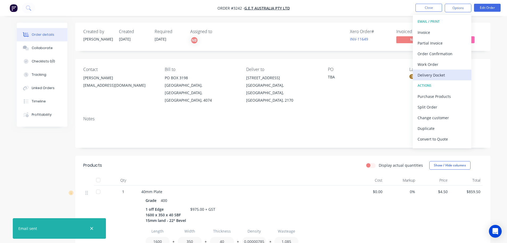
click at [432, 73] on div "Delivery Docket" at bounding box center [442, 75] width 49 height 8
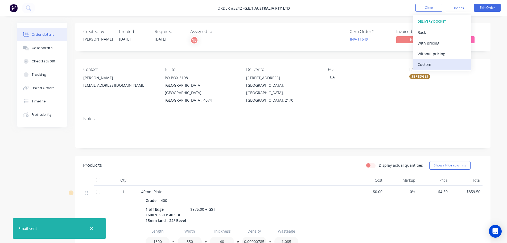
click at [427, 61] on div "Custom" at bounding box center [442, 64] width 49 height 8
click at [426, 55] on div "Without pricing" at bounding box center [442, 54] width 49 height 8
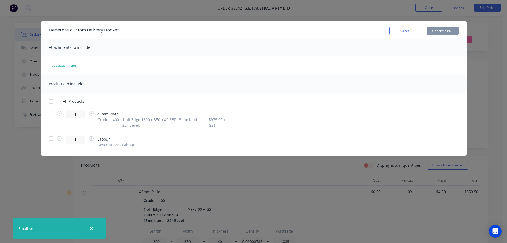
click at [50, 114] on div at bounding box center [51, 113] width 11 height 11
click at [440, 28] on button "Generate PDF" at bounding box center [443, 31] width 32 height 9
click at [408, 31] on button "Cancel" at bounding box center [406, 31] width 32 height 9
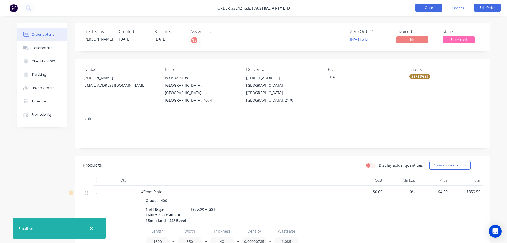
click at [428, 6] on button "Close" at bounding box center [429, 8] width 27 height 8
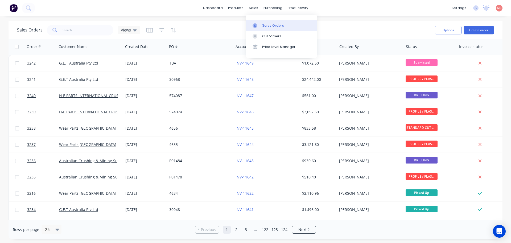
click at [256, 29] on link "Sales Orders" at bounding box center [281, 25] width 71 height 11
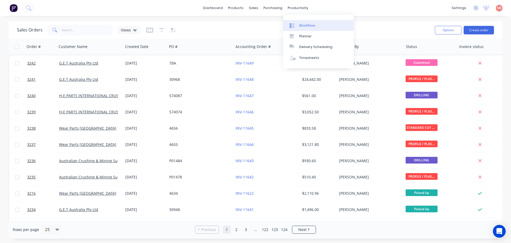
click at [302, 23] on div "Workflow" at bounding box center [307, 25] width 16 height 5
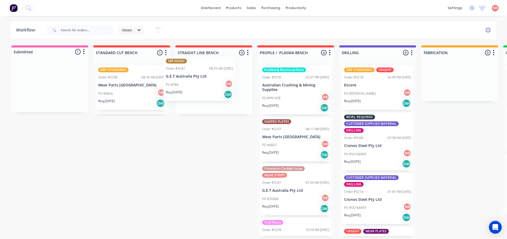
drag, startPoint x: 48, startPoint y: 88, endPoint x: 203, endPoint y: 81, distance: 154.8
click at [203, 81] on div "Submitted 1 Status colour #FF69B4 hex #FF69B4 Save Cancel Summaries Total order…" at bounding box center [440, 140] width 888 height 190
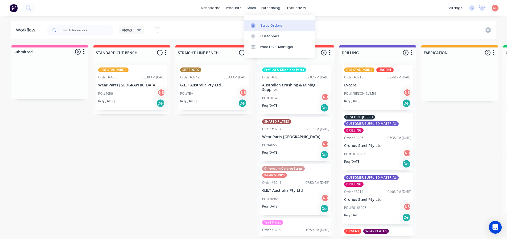
click at [259, 23] on div at bounding box center [255, 25] width 8 height 5
